Goal: Task Accomplishment & Management: Use online tool/utility

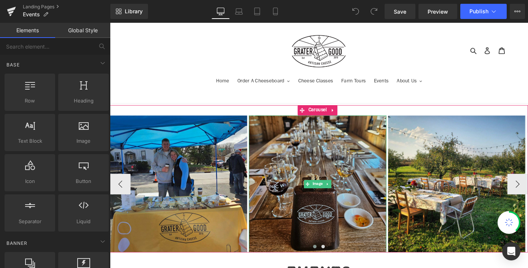
scroll to position [227, 0]
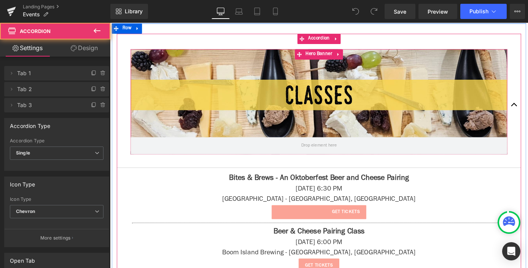
scroll to position [347, 0]
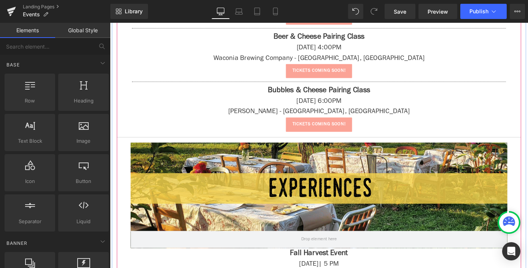
click at [414, 182] on div at bounding box center [340, 213] width 414 height 116
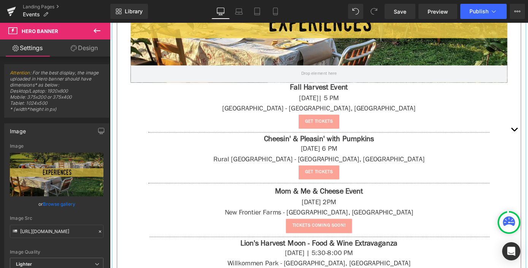
scroll to position [1496, 0]
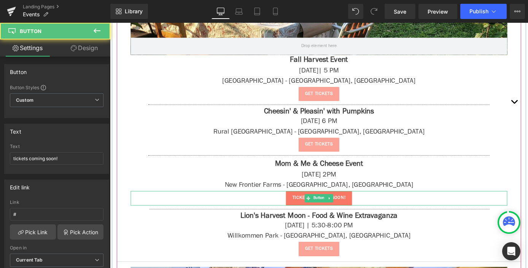
click at [357, 213] on span "tickets coming soon!" at bounding box center [340, 217] width 59 height 8
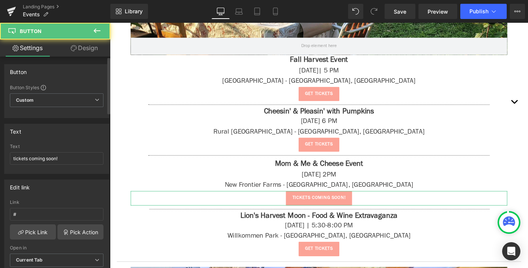
click at [44, 224] on div "Link #" at bounding box center [57, 212] width 94 height 25
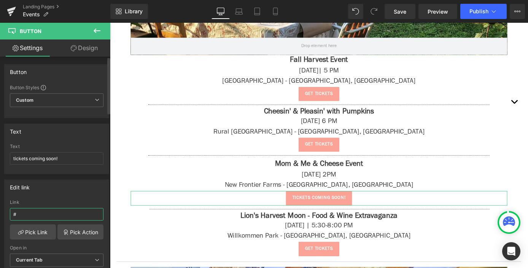
click at [42, 217] on input "#" at bounding box center [57, 214] width 94 height 13
paste input "[URL][DOMAIN_NAME]"
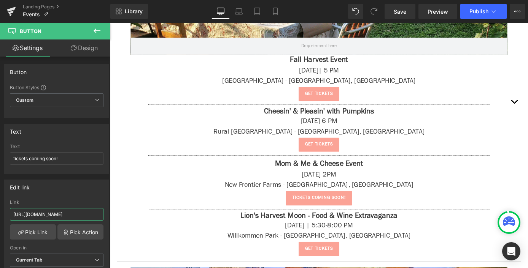
drag, startPoint x: 64, startPoint y: 216, endPoint x: -20, endPoint y: 215, distance: 84.0
click at [0, 215] on html "You are previewing how the will restyle your page. You can not edit Elements in…" at bounding box center [264, 134] width 528 height 268
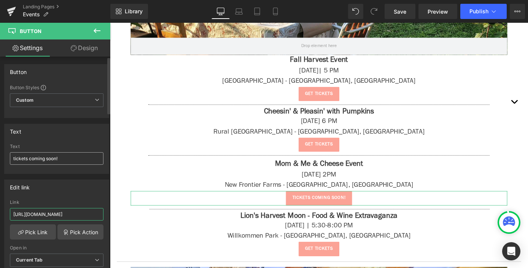
type input "[URL][DOMAIN_NAME]"
click at [47, 162] on input "tickets coming soon!" at bounding box center [57, 158] width 94 height 13
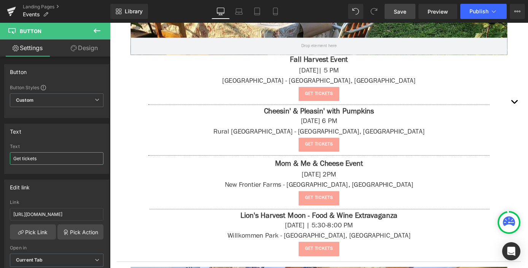
type input "Get tickets"
click at [400, 12] on span "Save" at bounding box center [399, 12] width 13 height 8
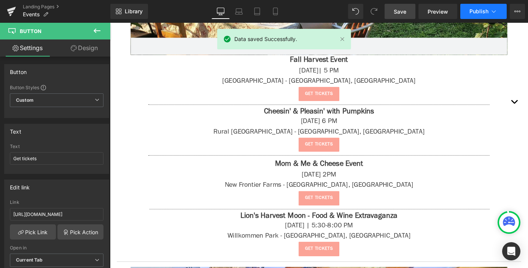
click at [486, 11] on span "Publish" at bounding box center [478, 11] width 19 height 6
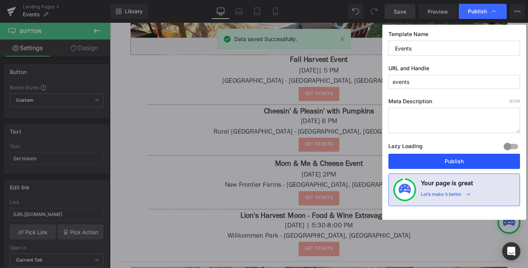
click at [440, 161] on button "Publish" at bounding box center [454, 161] width 132 height 15
